Goal: Task Accomplishment & Management: Use online tool/utility

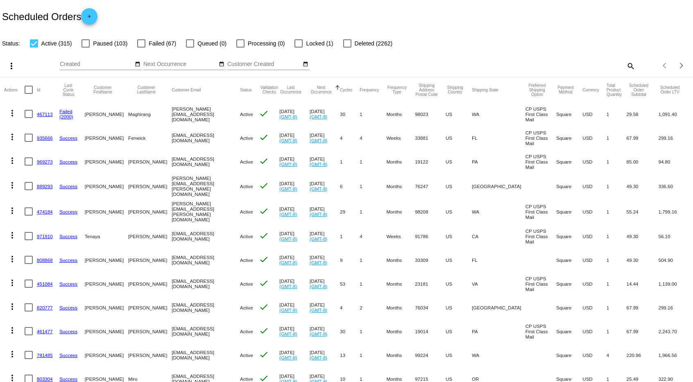
click at [632, 67] on mat-icon "search" at bounding box center [630, 65] width 10 height 13
click at [595, 66] on input "Search" at bounding box center [549, 64] width 173 height 7
paste input "[PERSON_NAME][EMAIL_ADDRESS][DOMAIN_NAME]"
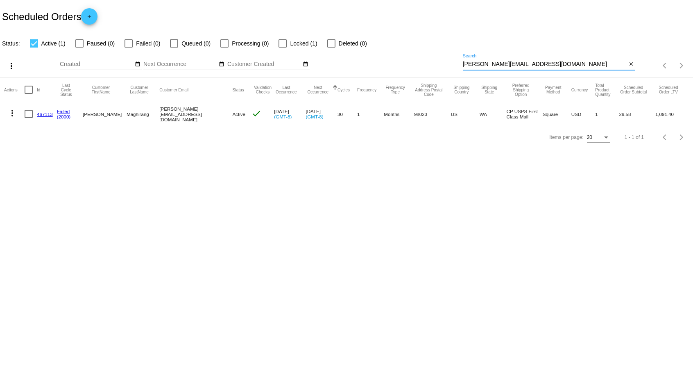
type input "[PERSON_NAME][EMAIL_ADDRESS][DOMAIN_NAME]"
click at [12, 113] on mat-icon "more_vert" at bounding box center [12, 113] width 10 height 10
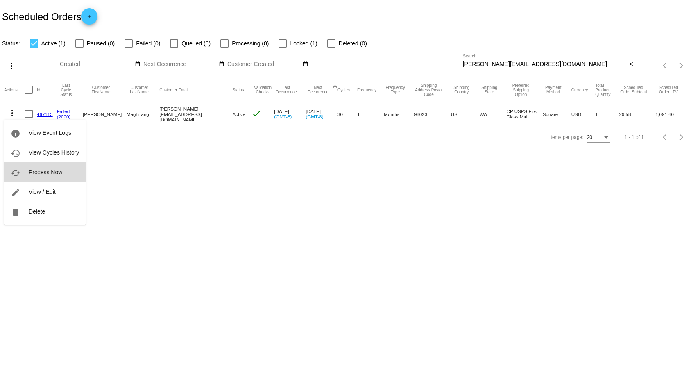
click at [38, 172] on span "Process Now" at bounding box center [46, 172] width 34 height 7
